Goal: Task Accomplishment & Management: Manage account settings

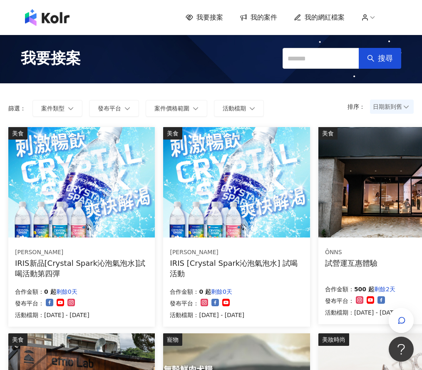
click at [344, 19] on span "我的網紅檔案" at bounding box center [325, 17] width 40 height 9
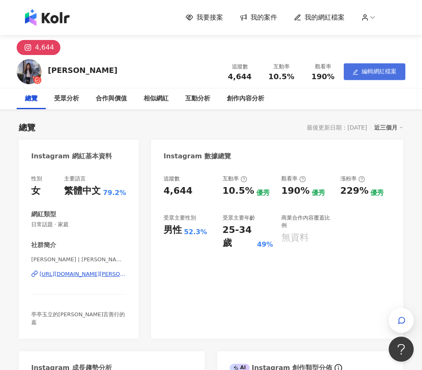
click at [363, 68] on span "編輯網紅檔案" at bounding box center [379, 71] width 35 height 7
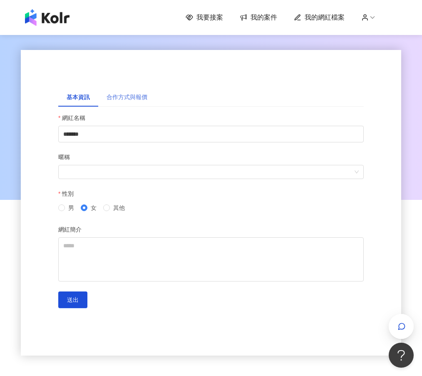
click at [132, 102] on div "合作方式與報價" at bounding box center [126, 96] width 57 height 19
